Goal: Obtain resource: Obtain resource

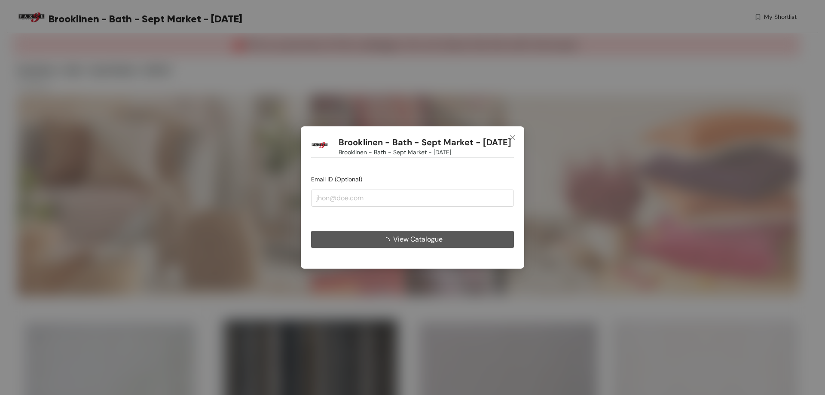
click at [377, 248] on button "View Catalogue" at bounding box center [412, 239] width 203 height 17
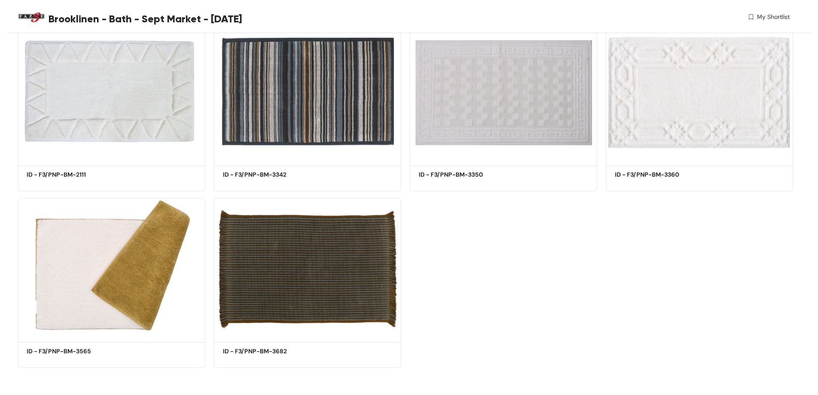
scroll to position [280, 0]
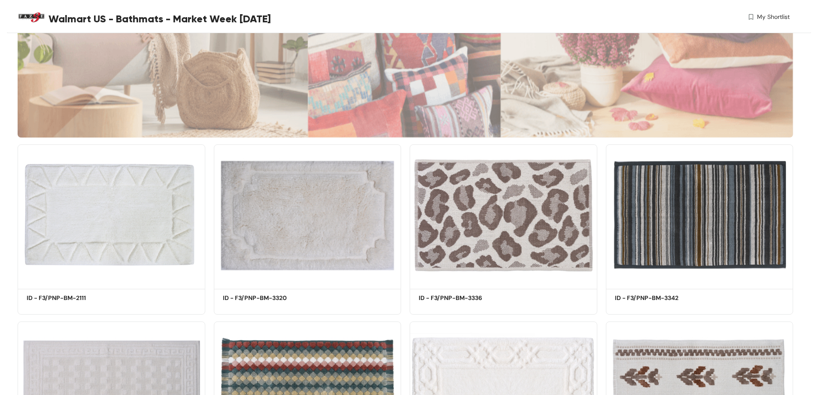
scroll to position [157, 0]
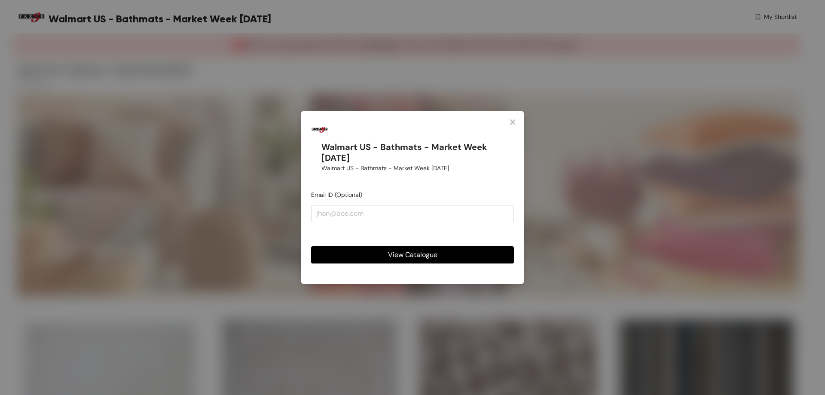
click at [438, 264] on div "Walmart US - Bathmats - Market Week 15.09.25 Walmart US - Bathmats - Market Wee…" at bounding box center [412, 197] width 223 height 173
click at [437, 256] on button "View Catalogue" at bounding box center [412, 254] width 203 height 17
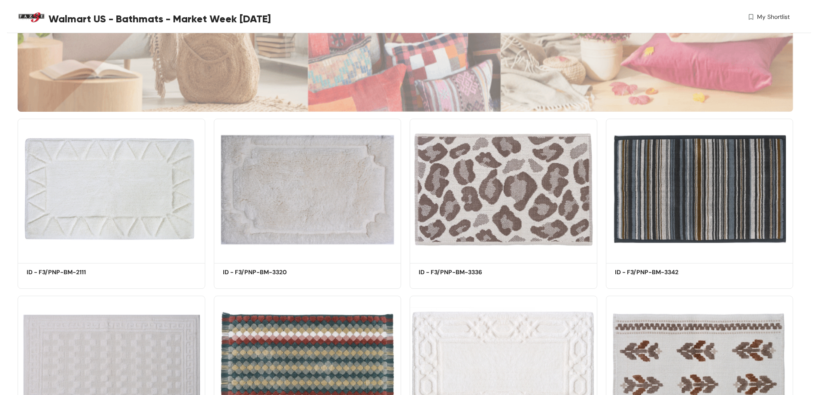
scroll to position [165, 0]
